Goal: Information Seeking & Learning: Find contact information

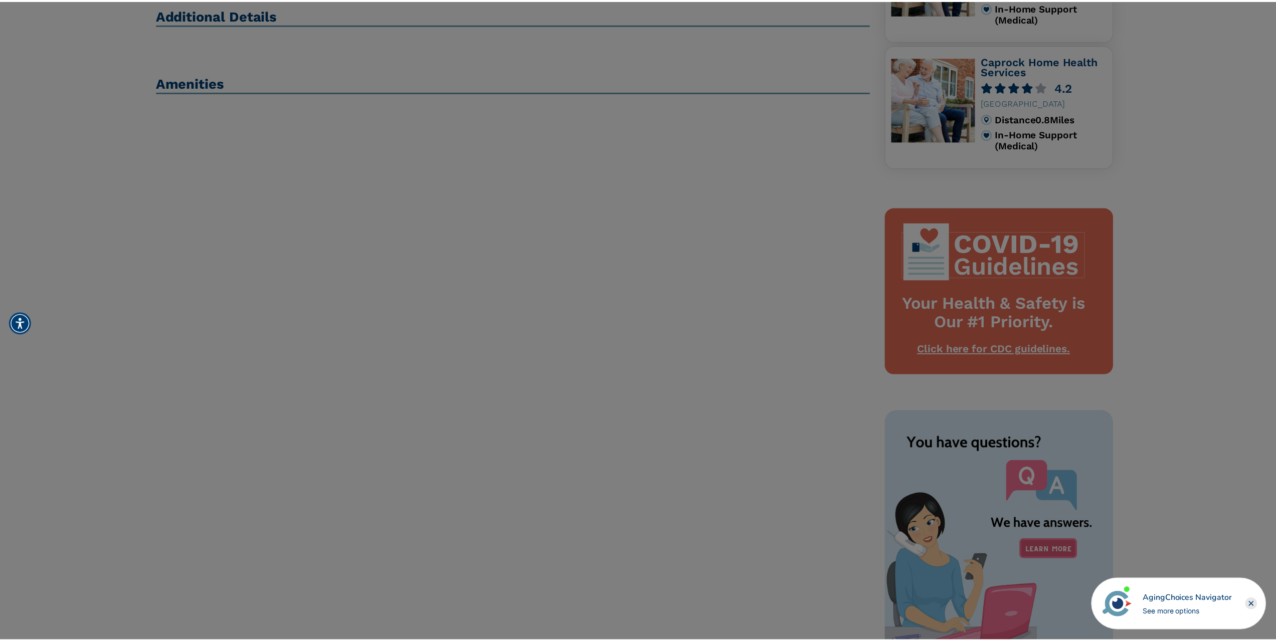
scroll to position [351, 0]
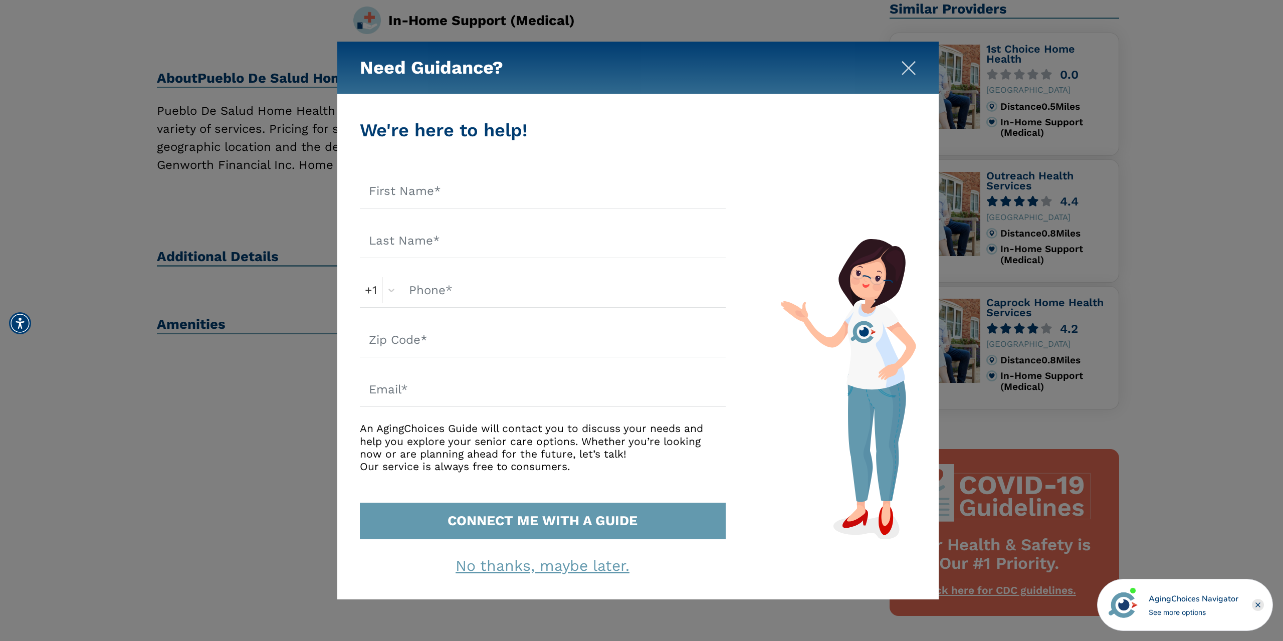
drag, startPoint x: 903, startPoint y: 52, endPoint x: 908, endPoint y: 62, distance: 11.0
click at [908, 62] on div "Need Guidance?" at bounding box center [638, 68] width 602 height 53
click at [908, 65] on img "Close" at bounding box center [908, 68] width 15 height 15
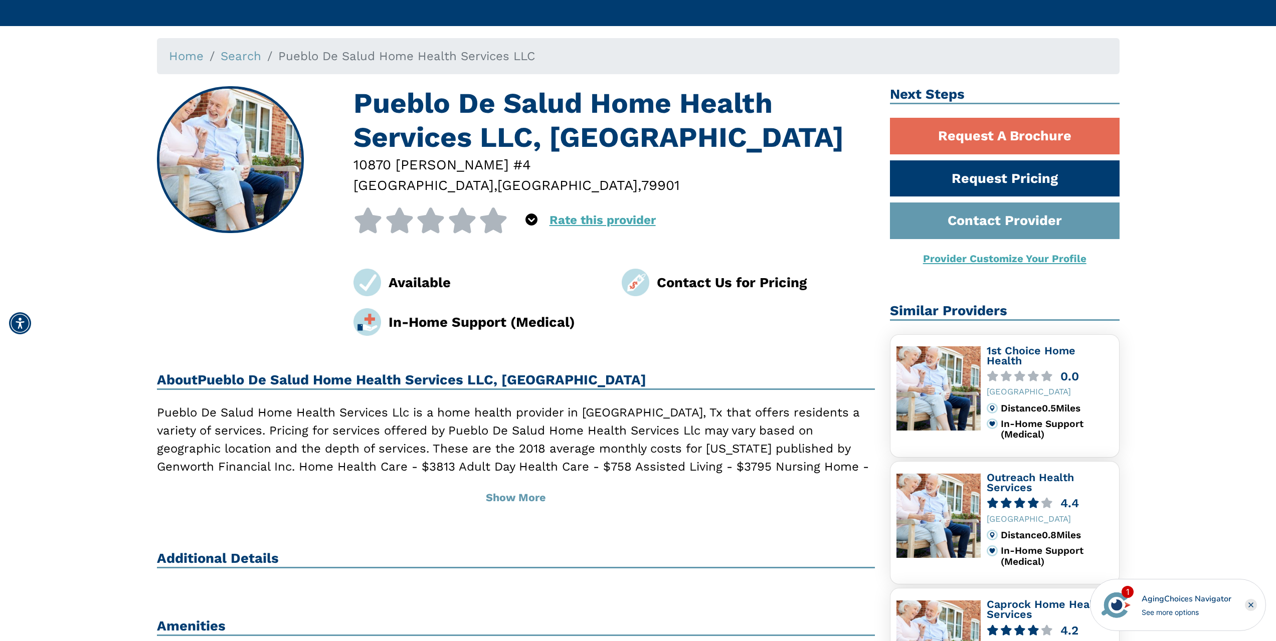
scroll to position [0, 0]
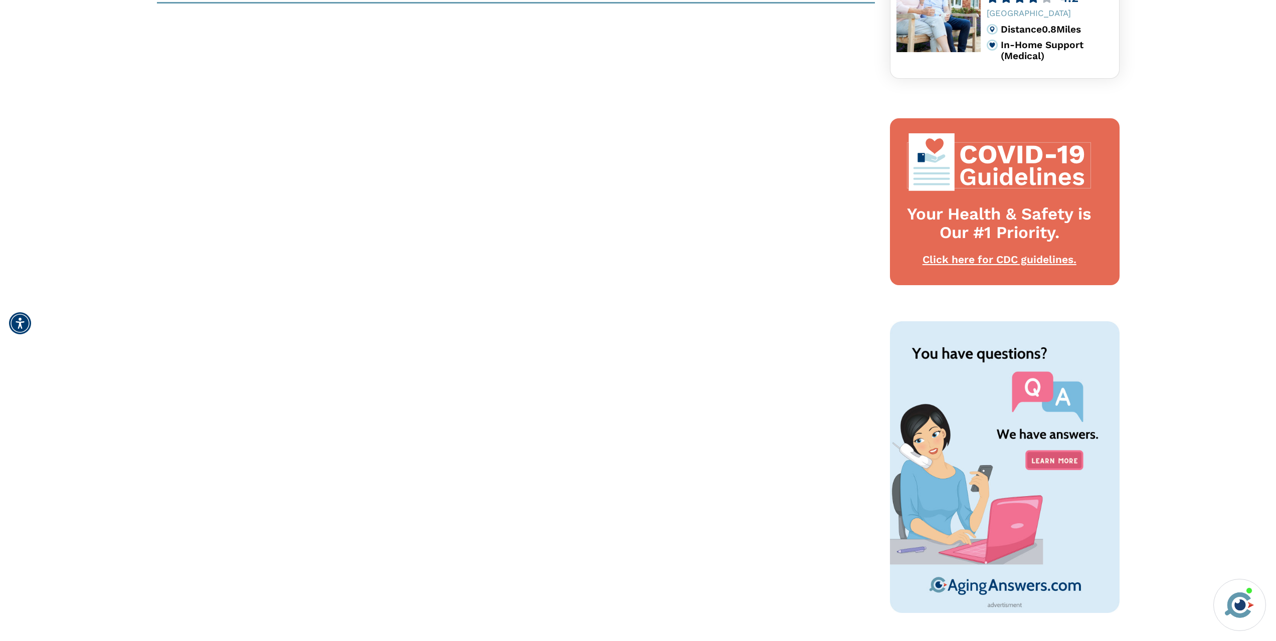
scroll to position [702, 0]
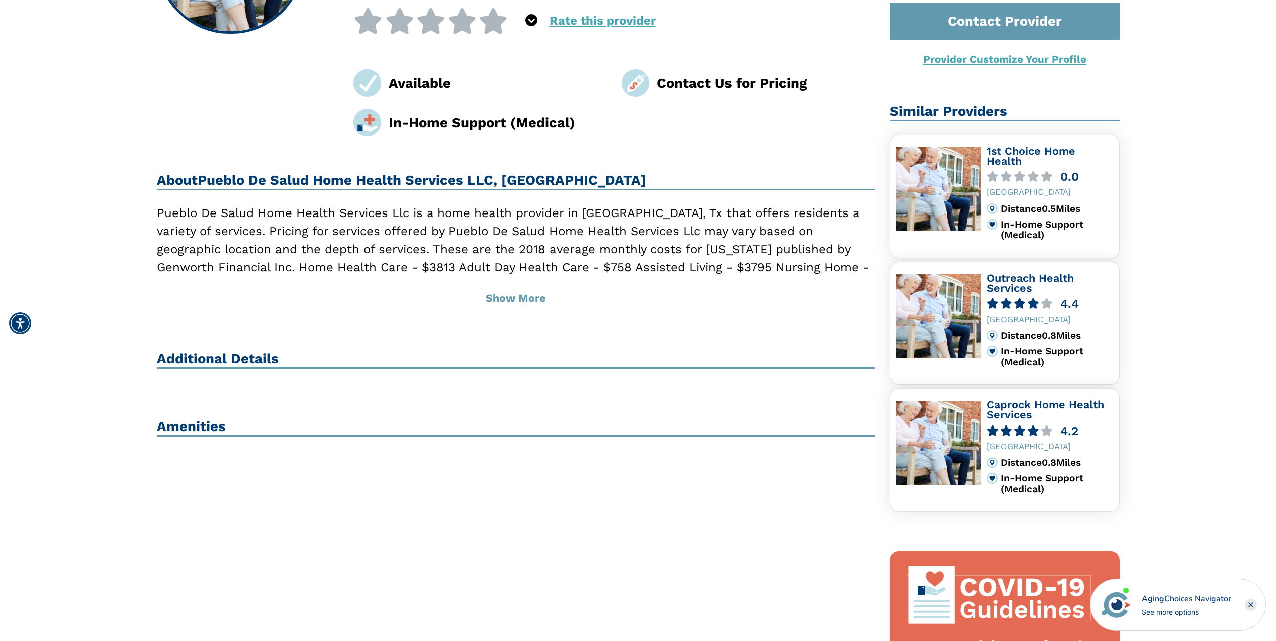
scroll to position [251, 0]
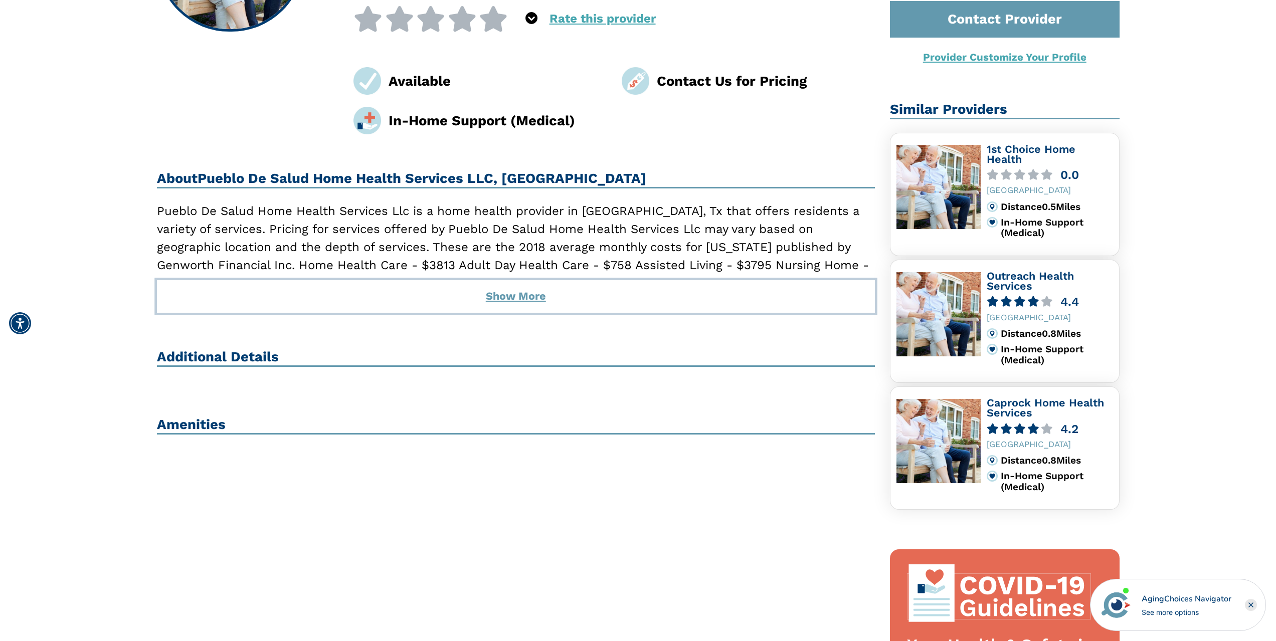
click at [493, 295] on button "Show More" at bounding box center [516, 296] width 718 height 32
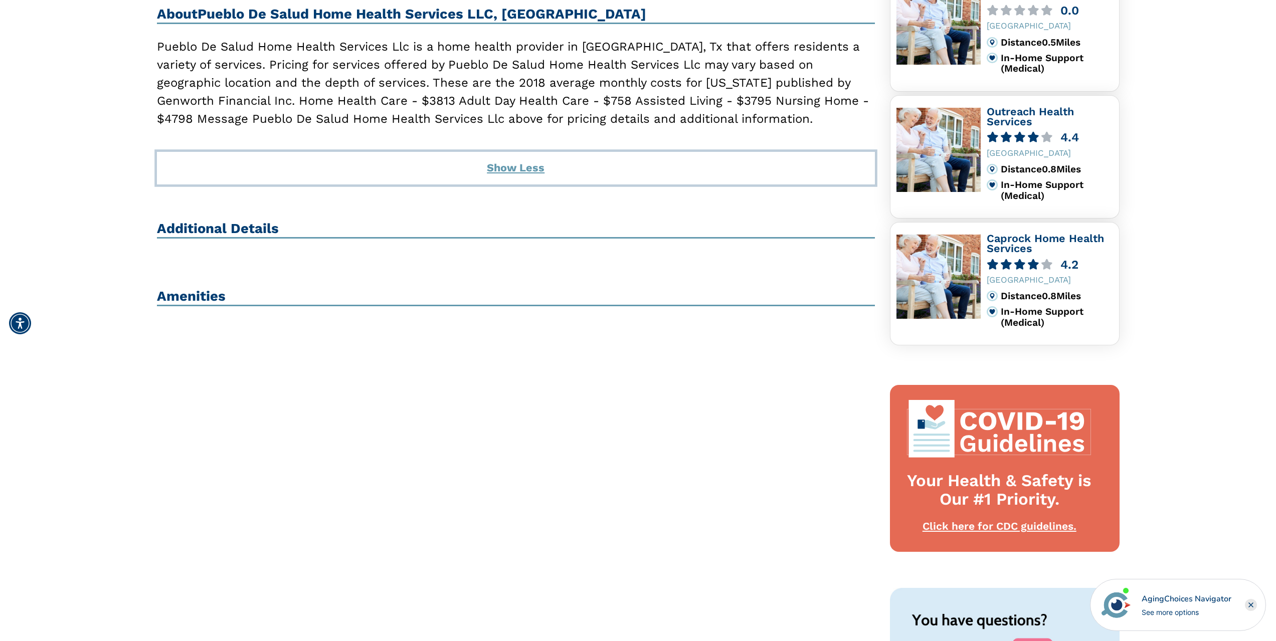
scroll to position [602, 0]
